Goal: Information Seeking & Learning: Learn about a topic

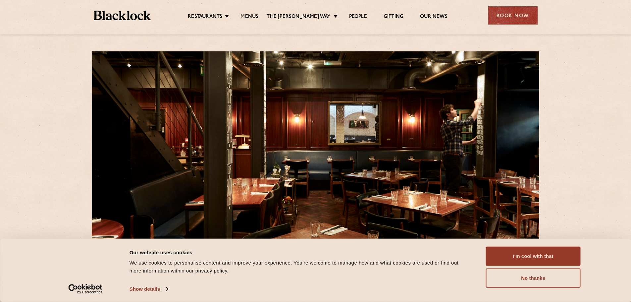
click at [256, 18] on link "Menus" at bounding box center [250, 17] width 18 height 7
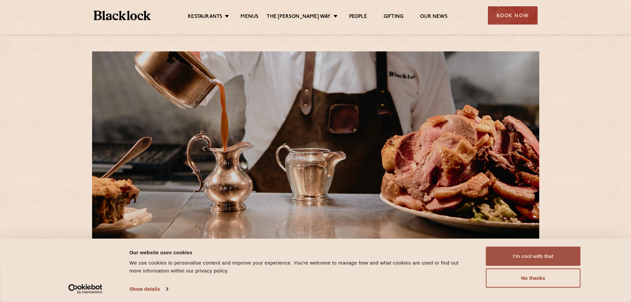
click at [546, 259] on button "I'm cool with that" at bounding box center [533, 256] width 95 height 19
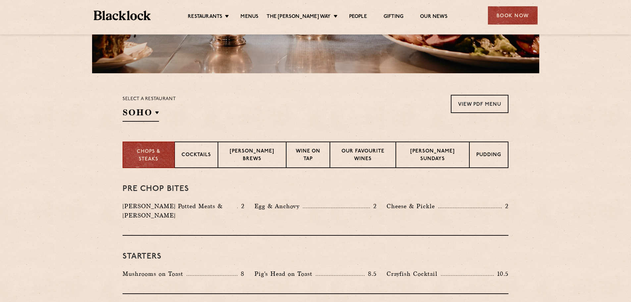
scroll to position [166, 0]
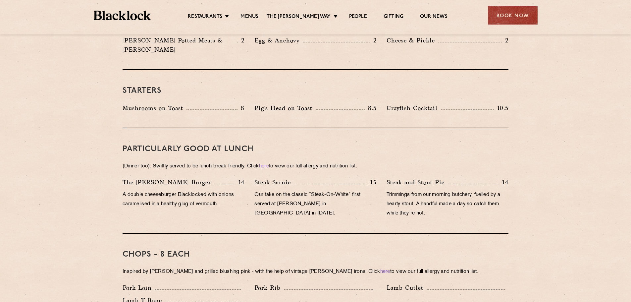
scroll to position [331, 0]
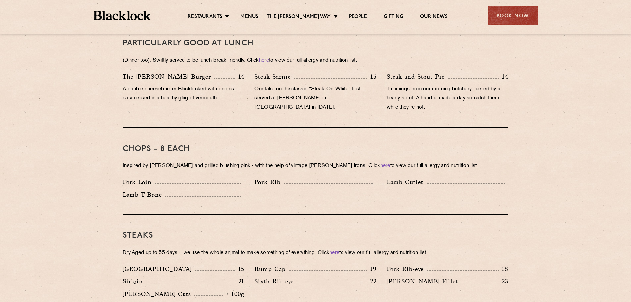
scroll to position [464, 0]
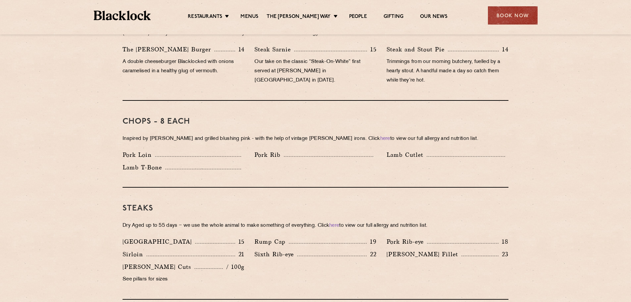
drag, startPoint x: 250, startPoint y: 245, endPoint x: 254, endPoint y: 245, distance: 4.0
click at [254, 245] on div "Denver 15 Rump Cap 19 Pork Rib-eye 18 Sirloin 21 Sixth Rib-eye 22 [PERSON_NAME]…" at bounding box center [316, 262] width 396 height 50
click at [255, 250] on div "Sixth Rib-eye 22" at bounding box center [316, 256] width 132 height 13
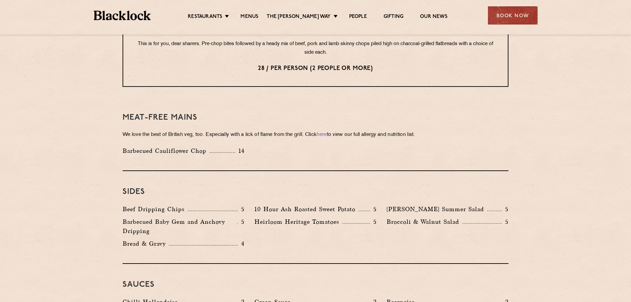
scroll to position [663, 0]
